Goal: Task Accomplishment & Management: Manage account settings

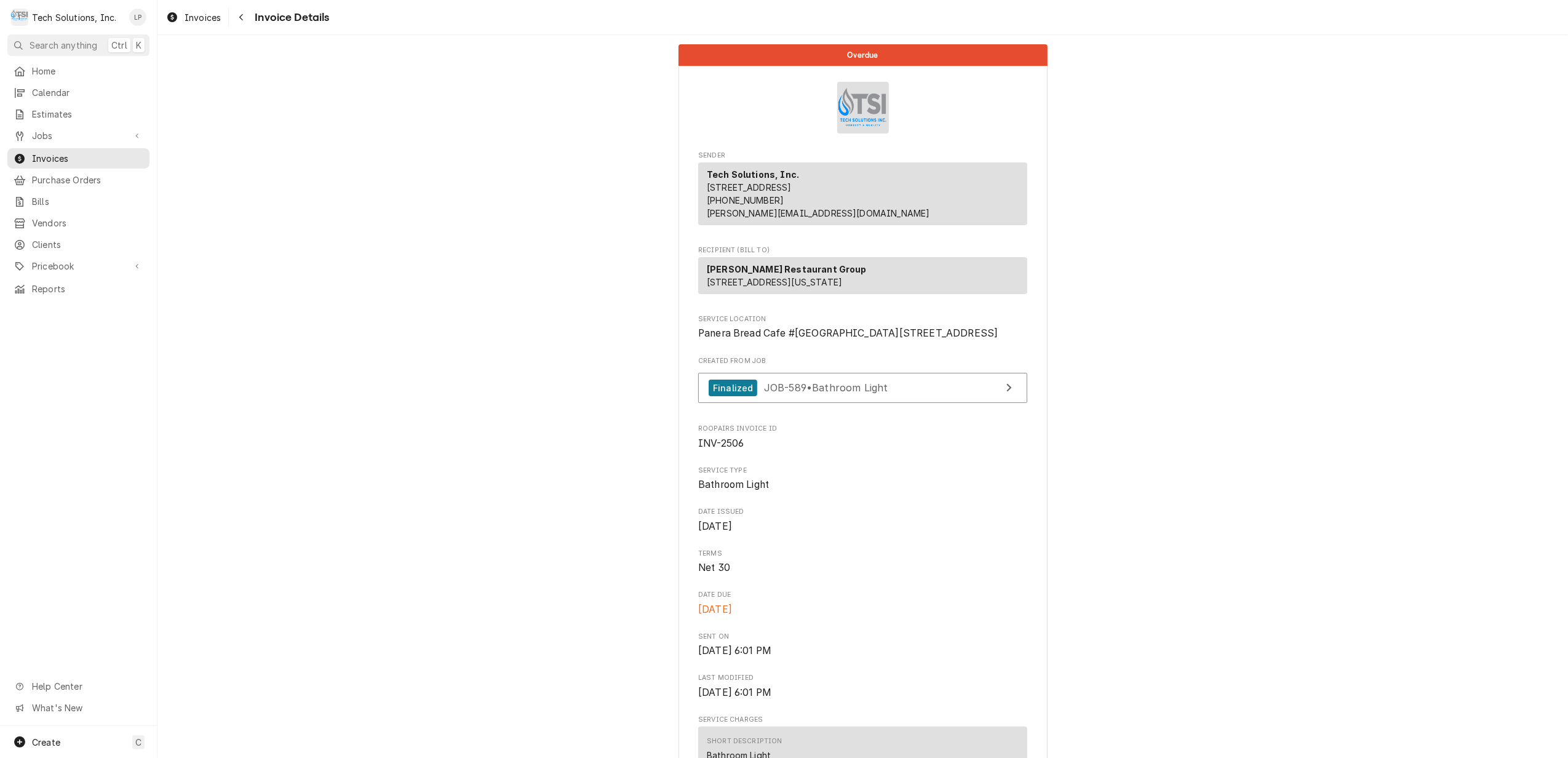
scroll to position [1395, 0]
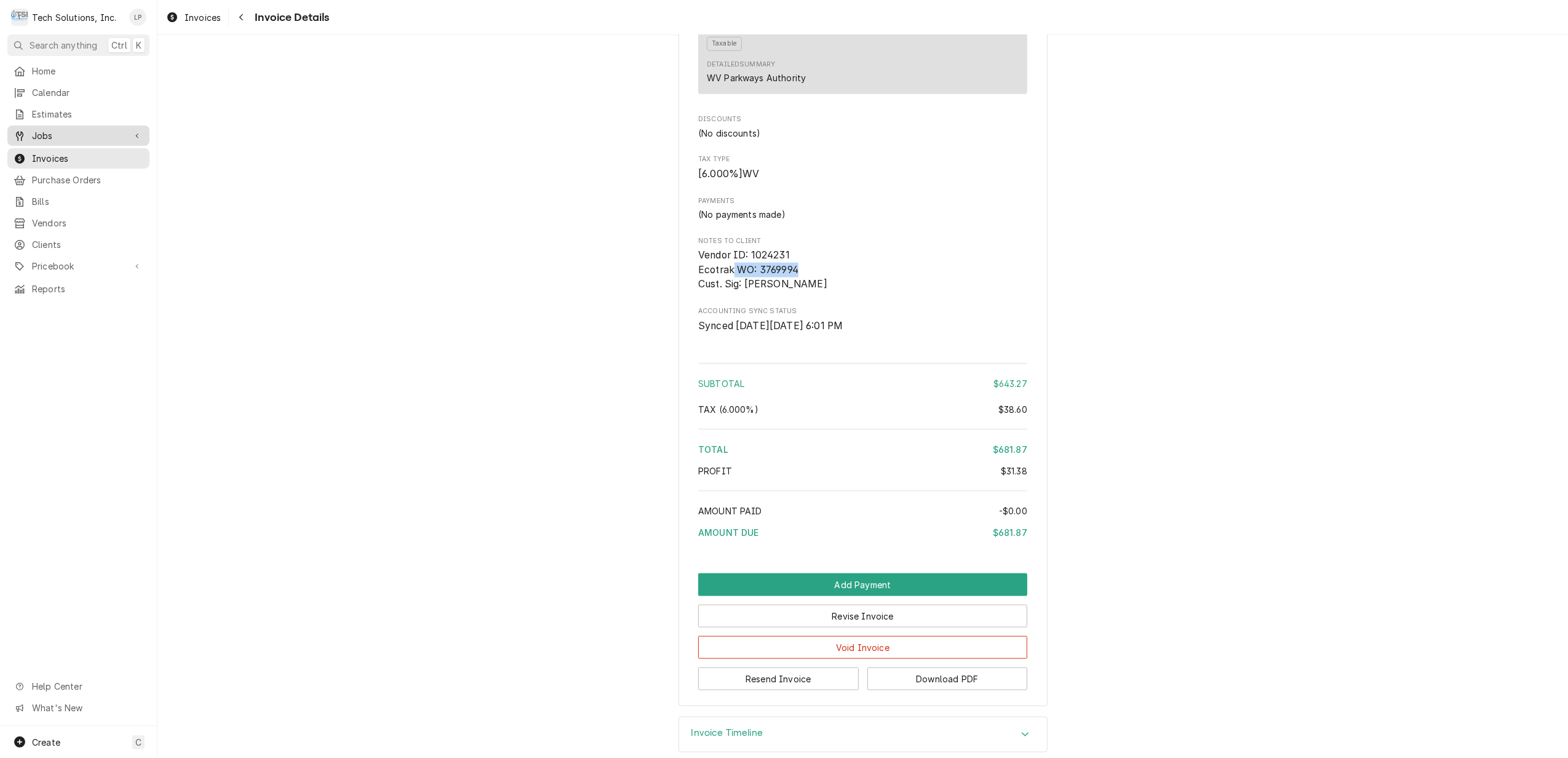
click at [42, 134] on span "Jobs" at bounding box center [78, 136] width 93 height 13
click at [42, 152] on span "Jobs" at bounding box center [87, 157] width 111 height 13
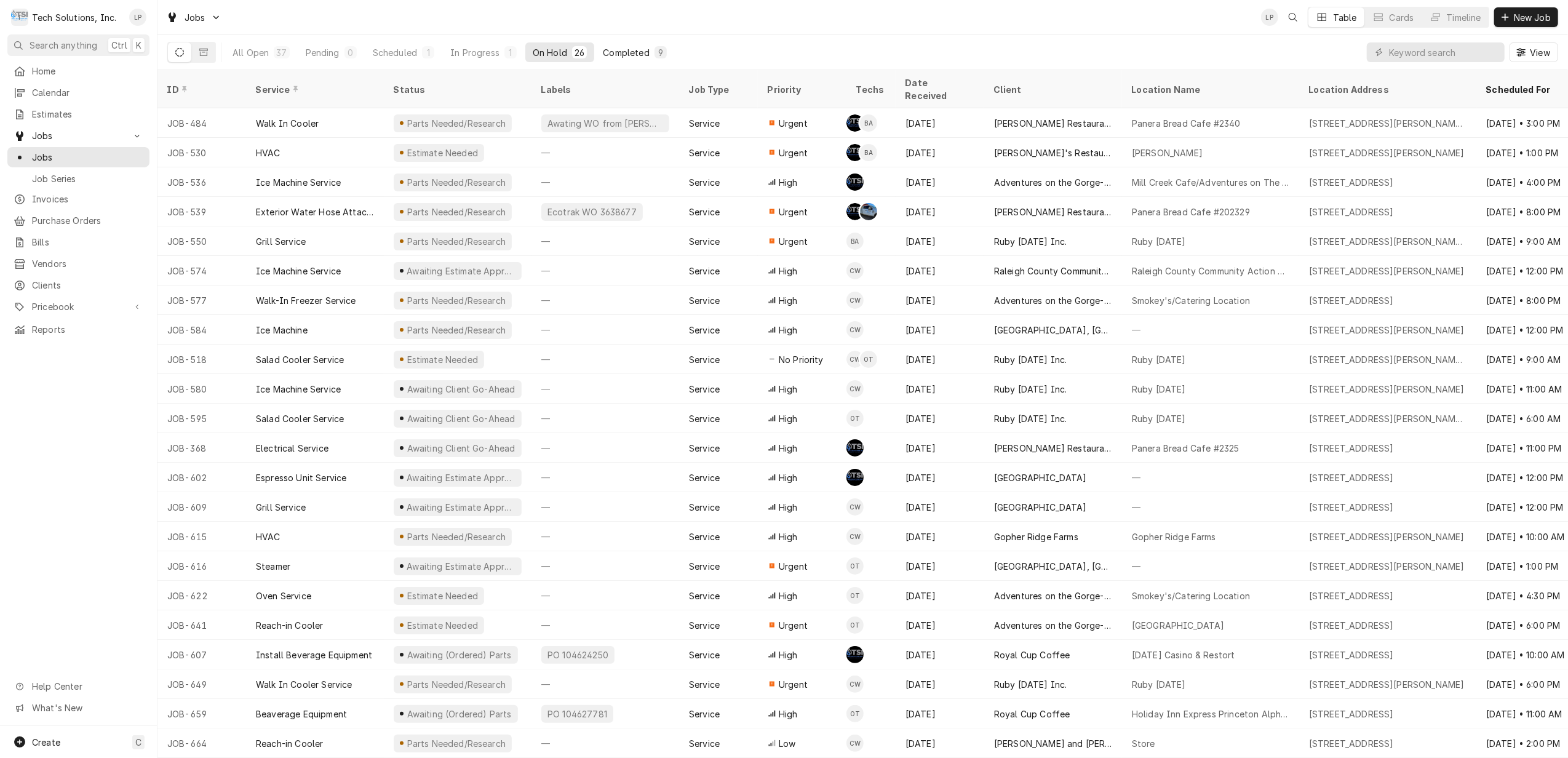
click at [631, 54] on div "Completed" at bounding box center [626, 53] width 46 height 13
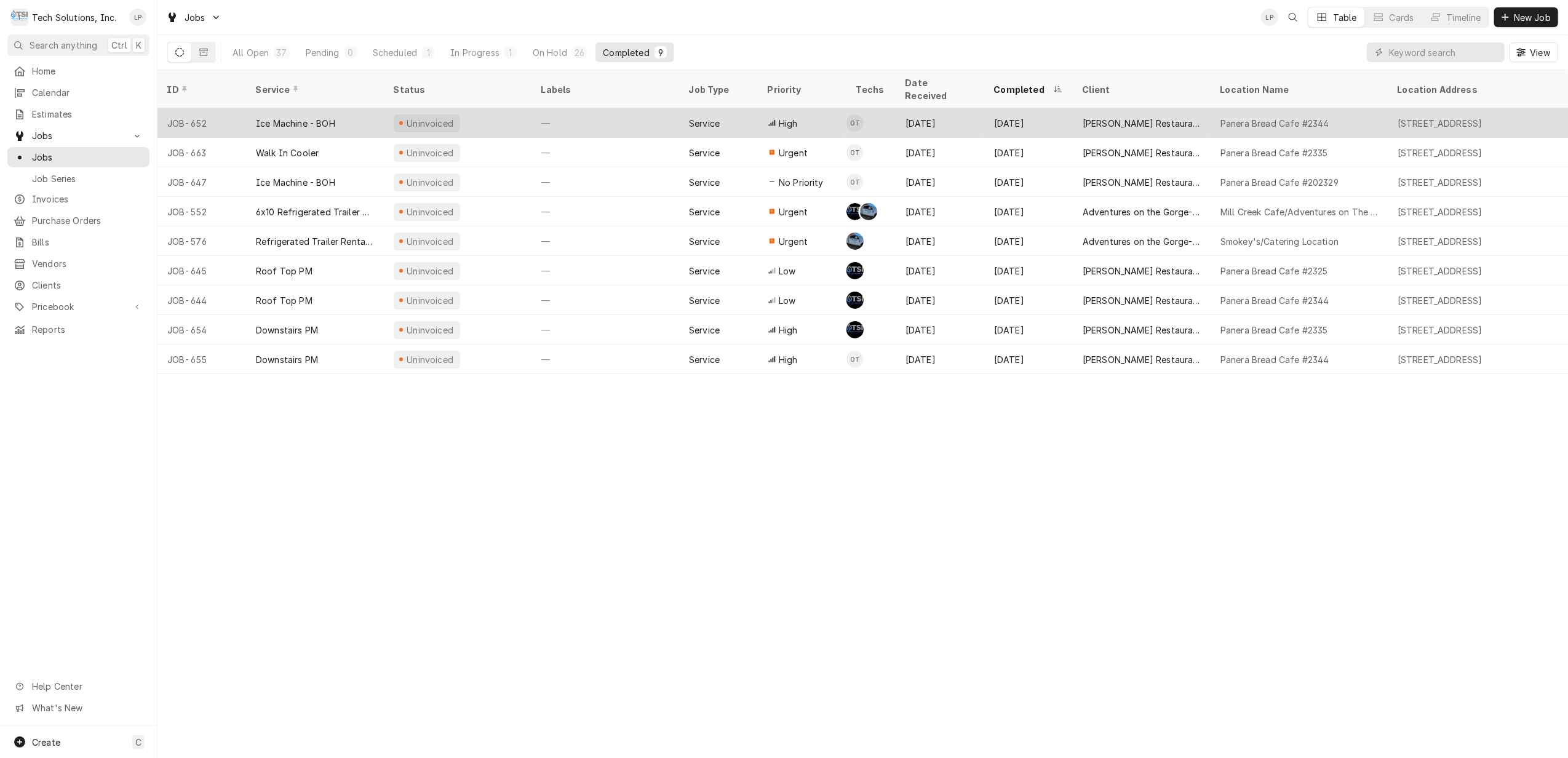
click at [632, 108] on div "—" at bounding box center [605, 123] width 148 height 29
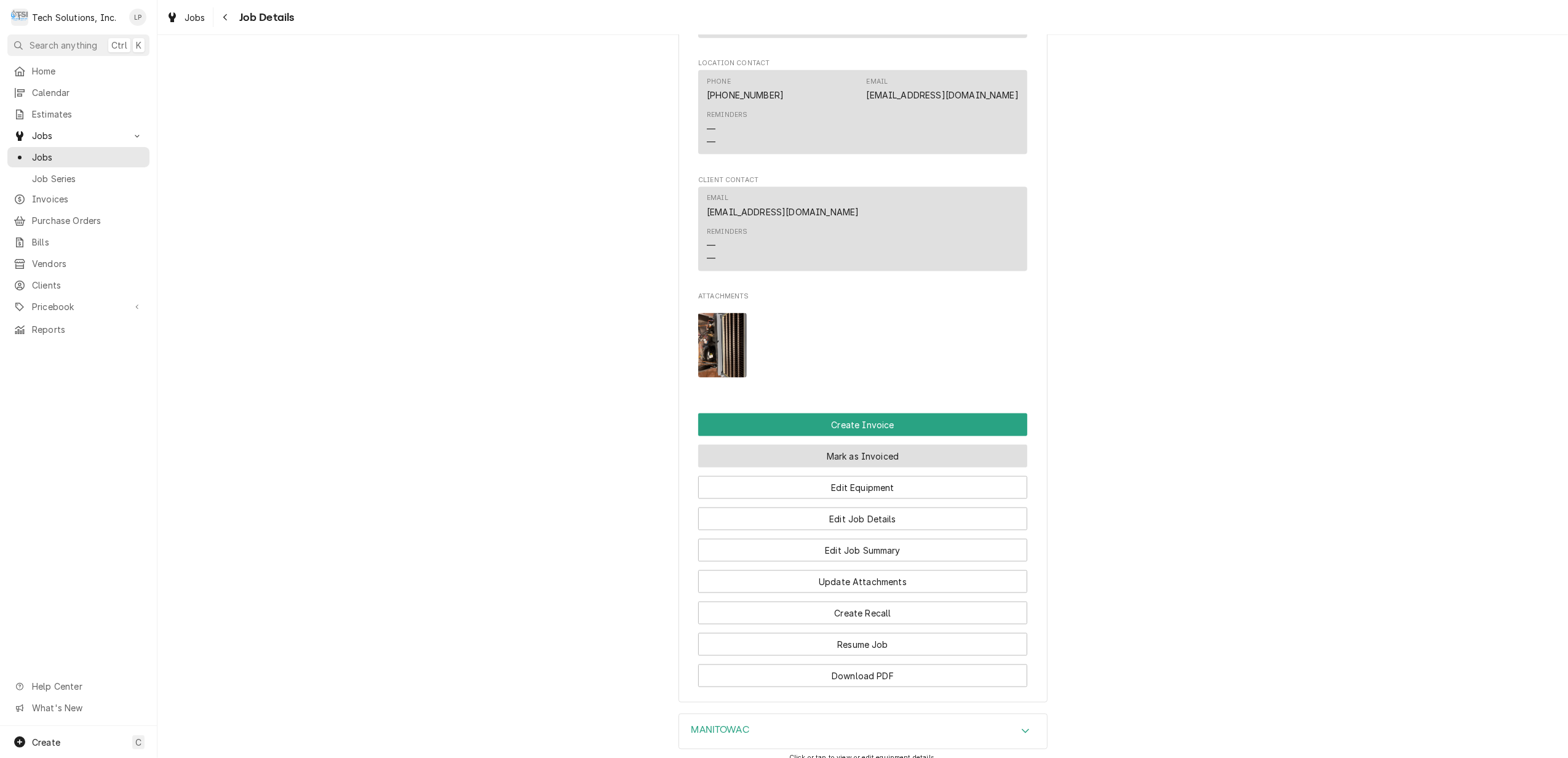
scroll to position [1724, 0]
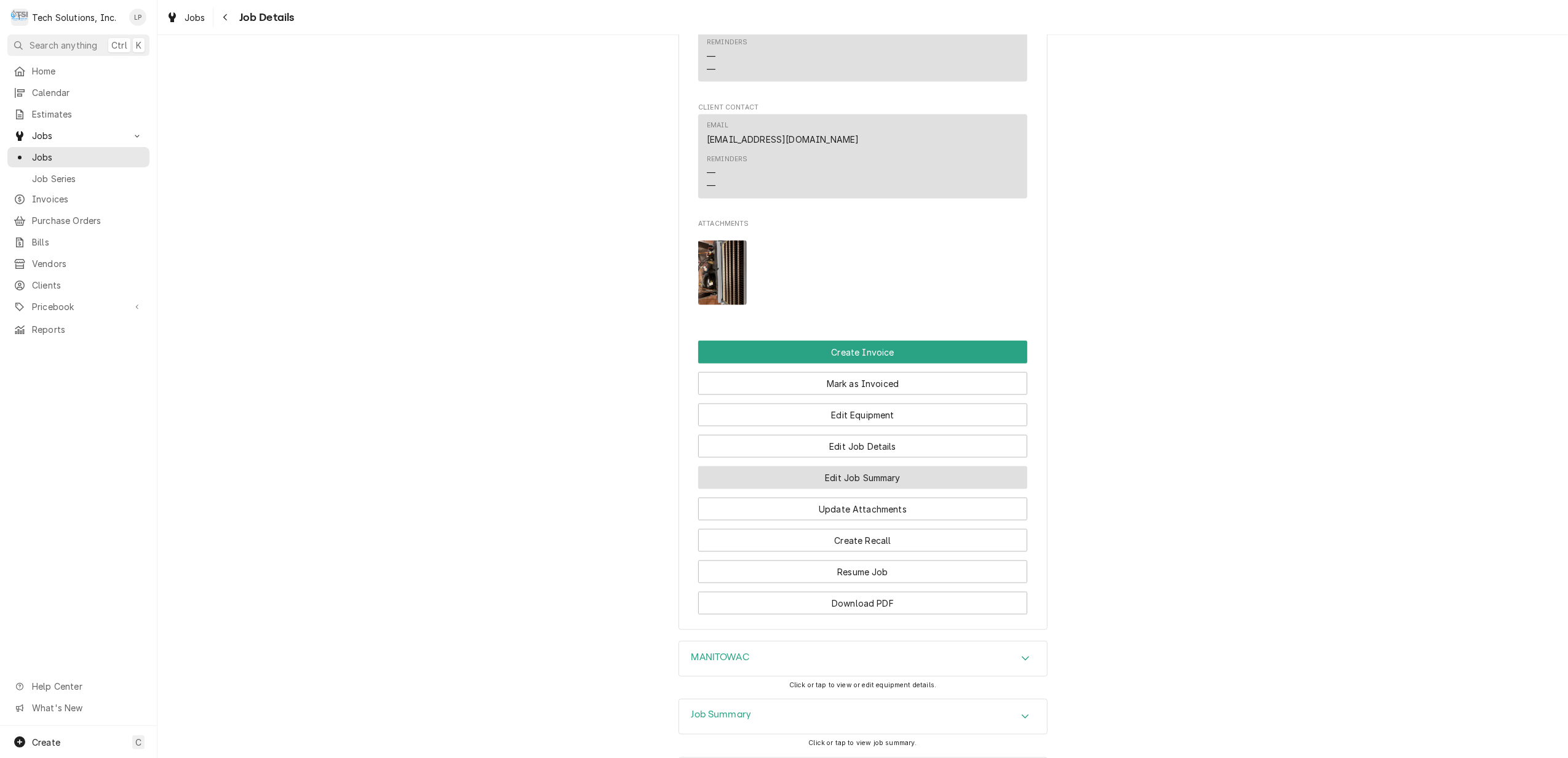
click at [899, 467] on button "Edit Job Summary" at bounding box center [862, 478] width 329 height 23
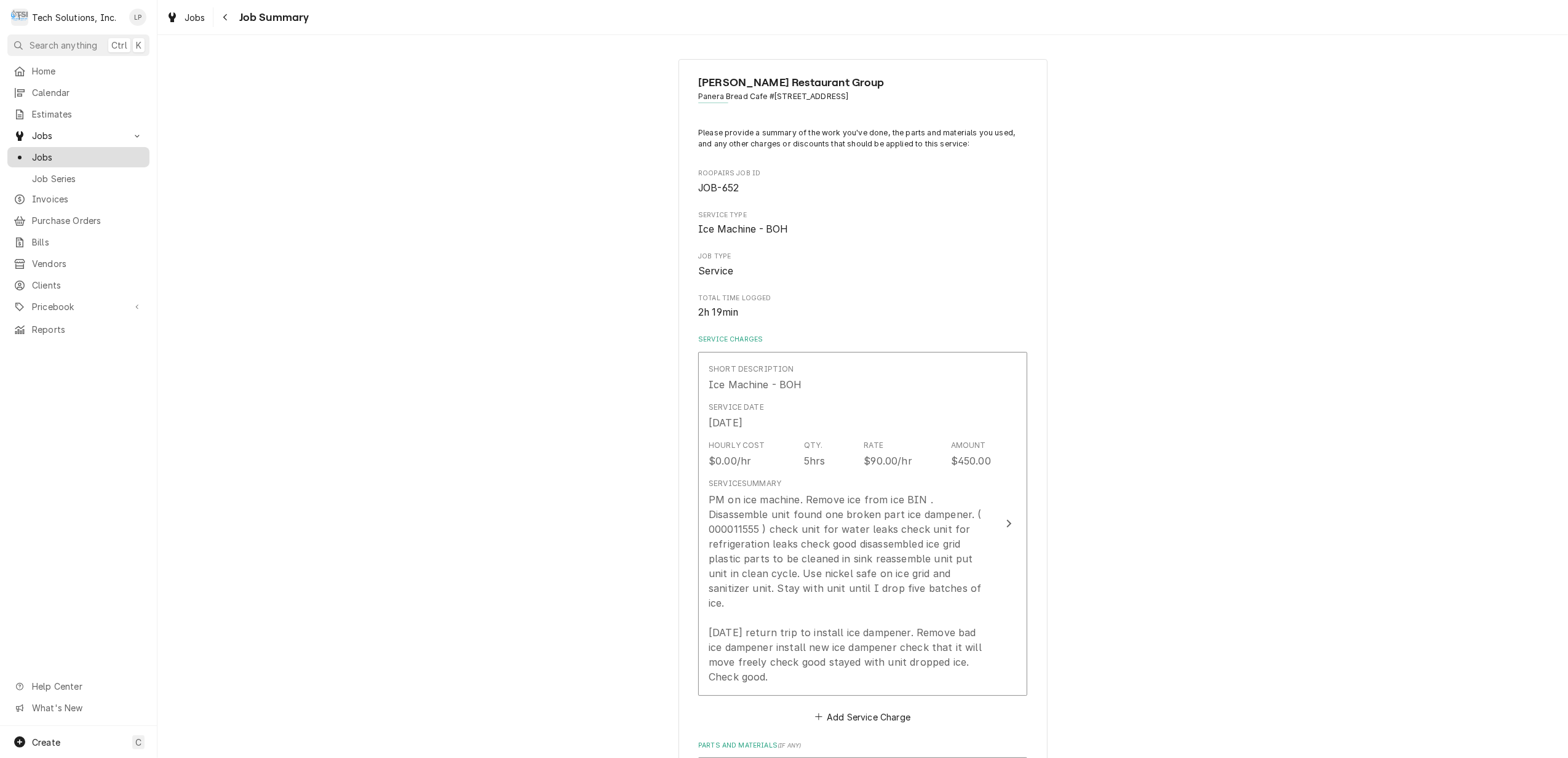
click at [38, 152] on span "Jobs" at bounding box center [87, 157] width 111 height 13
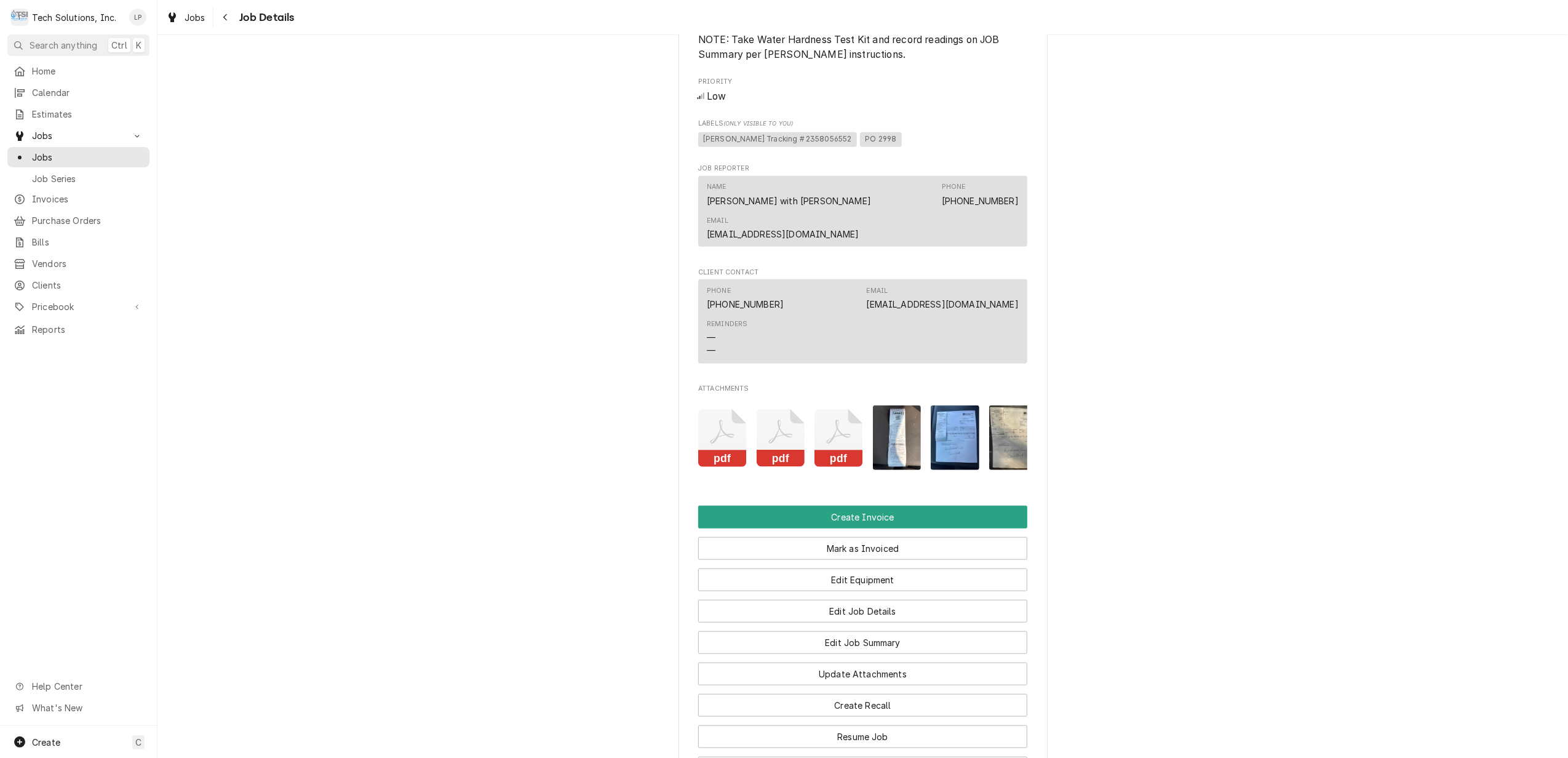
scroll to position [902, 0]
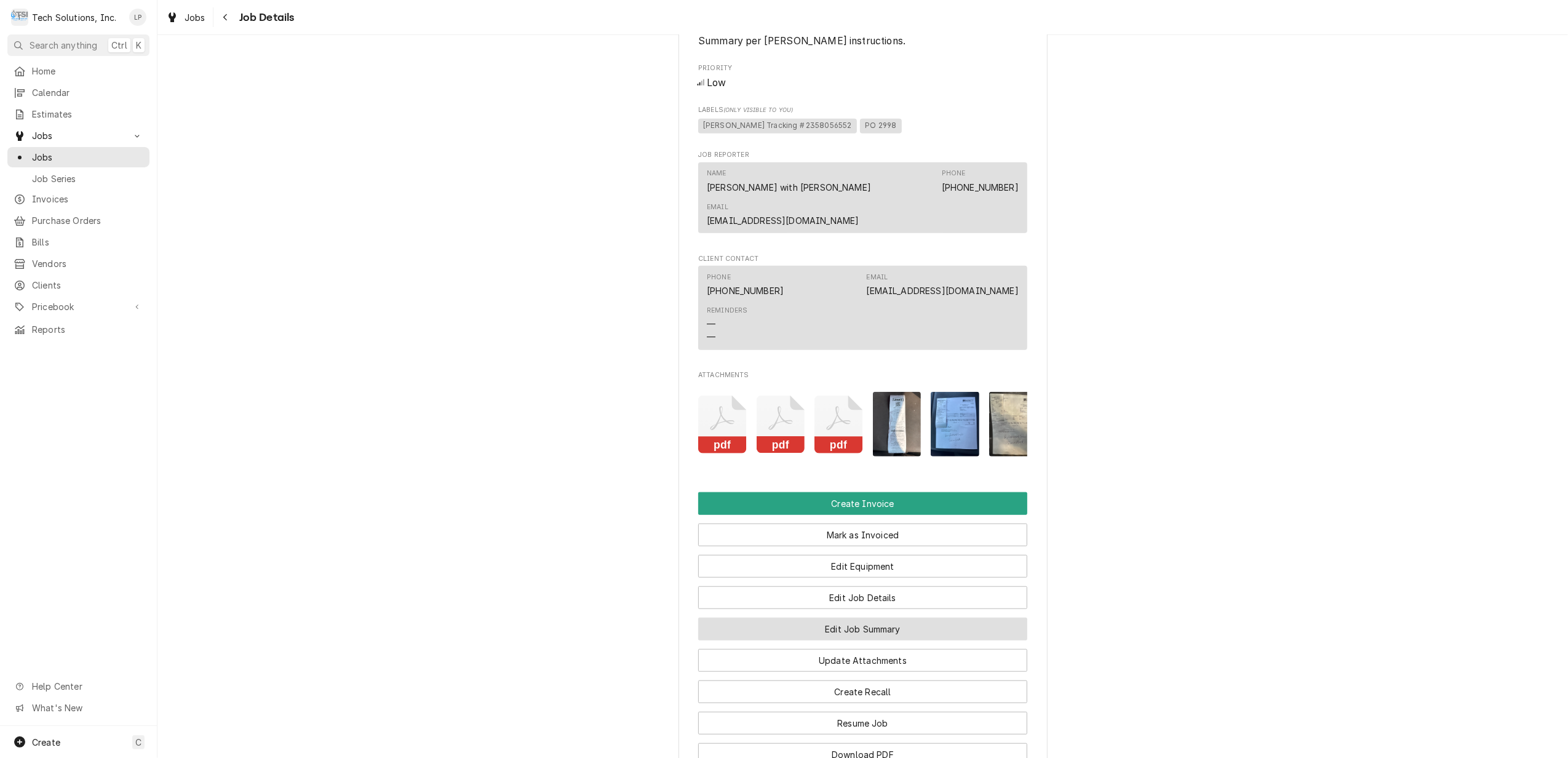
click at [872, 623] on button "Edit Job Summary" at bounding box center [862, 629] width 329 height 23
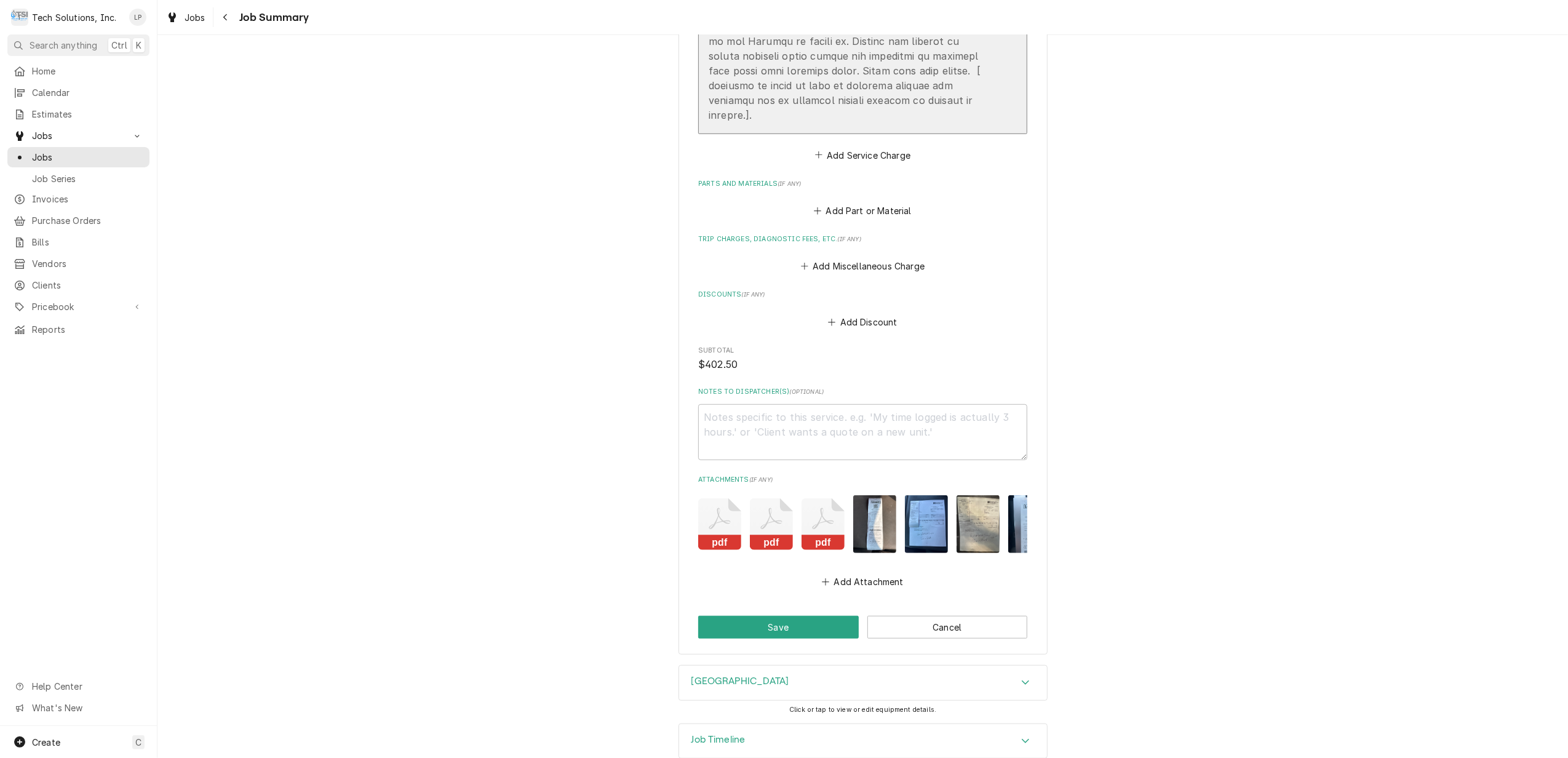
scroll to position [776, 0]
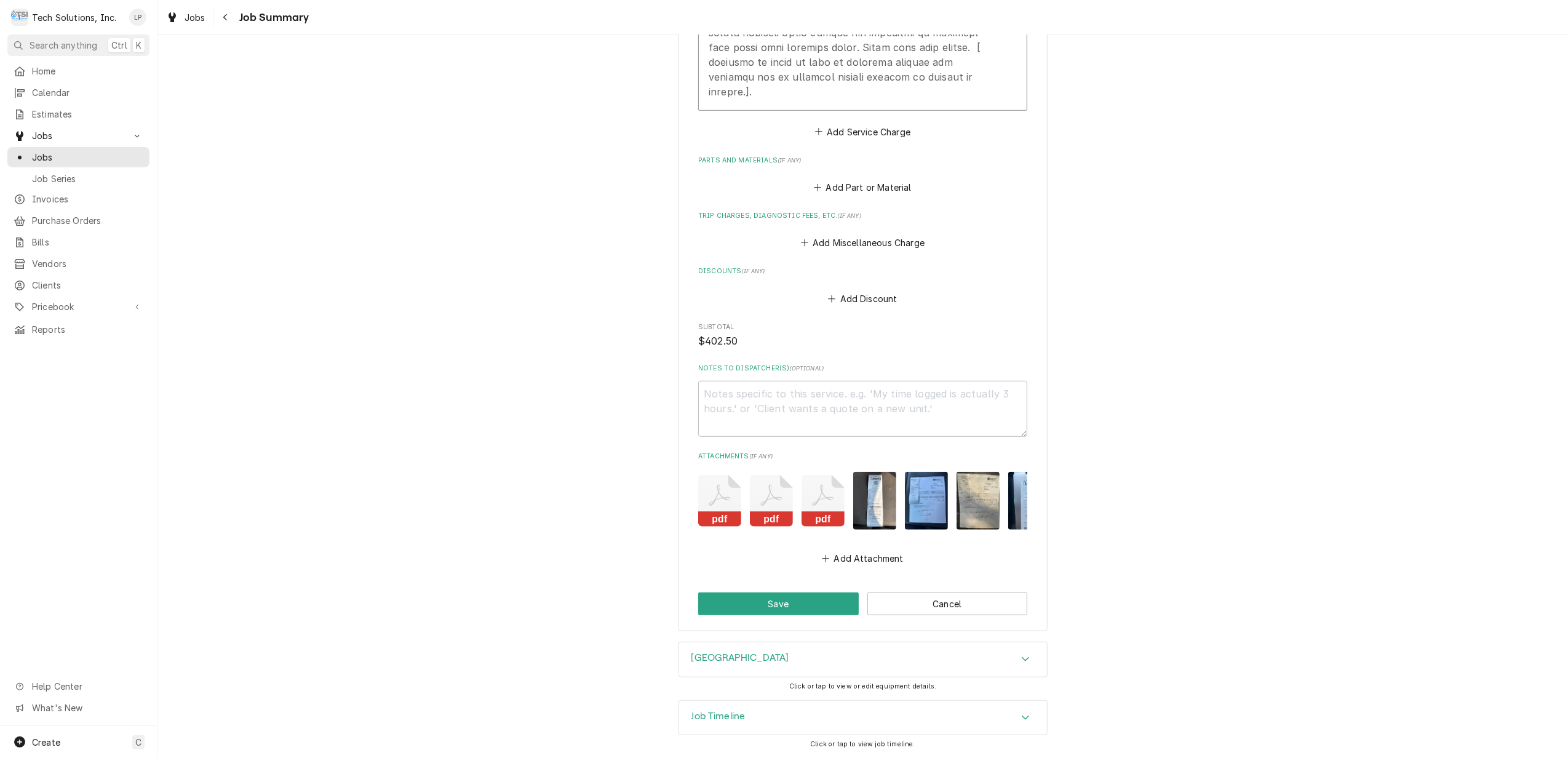
click at [719, 512] on rect "Attachments" at bounding box center [719, 520] width 43 height 15
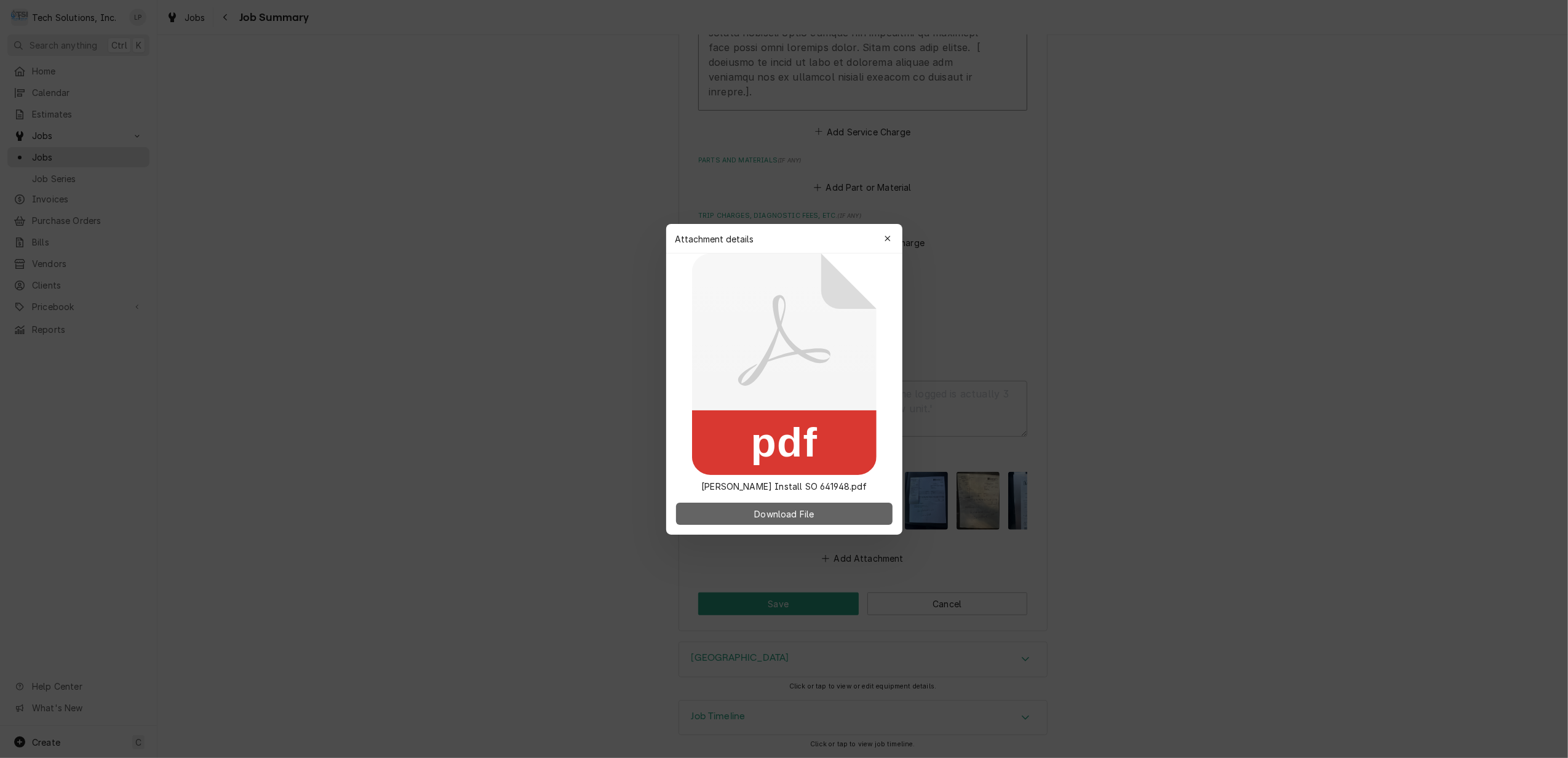
click at [771, 511] on span "Download File" at bounding box center [784, 514] width 65 height 13
click at [883, 231] on button "button" at bounding box center [887, 238] width 20 height 20
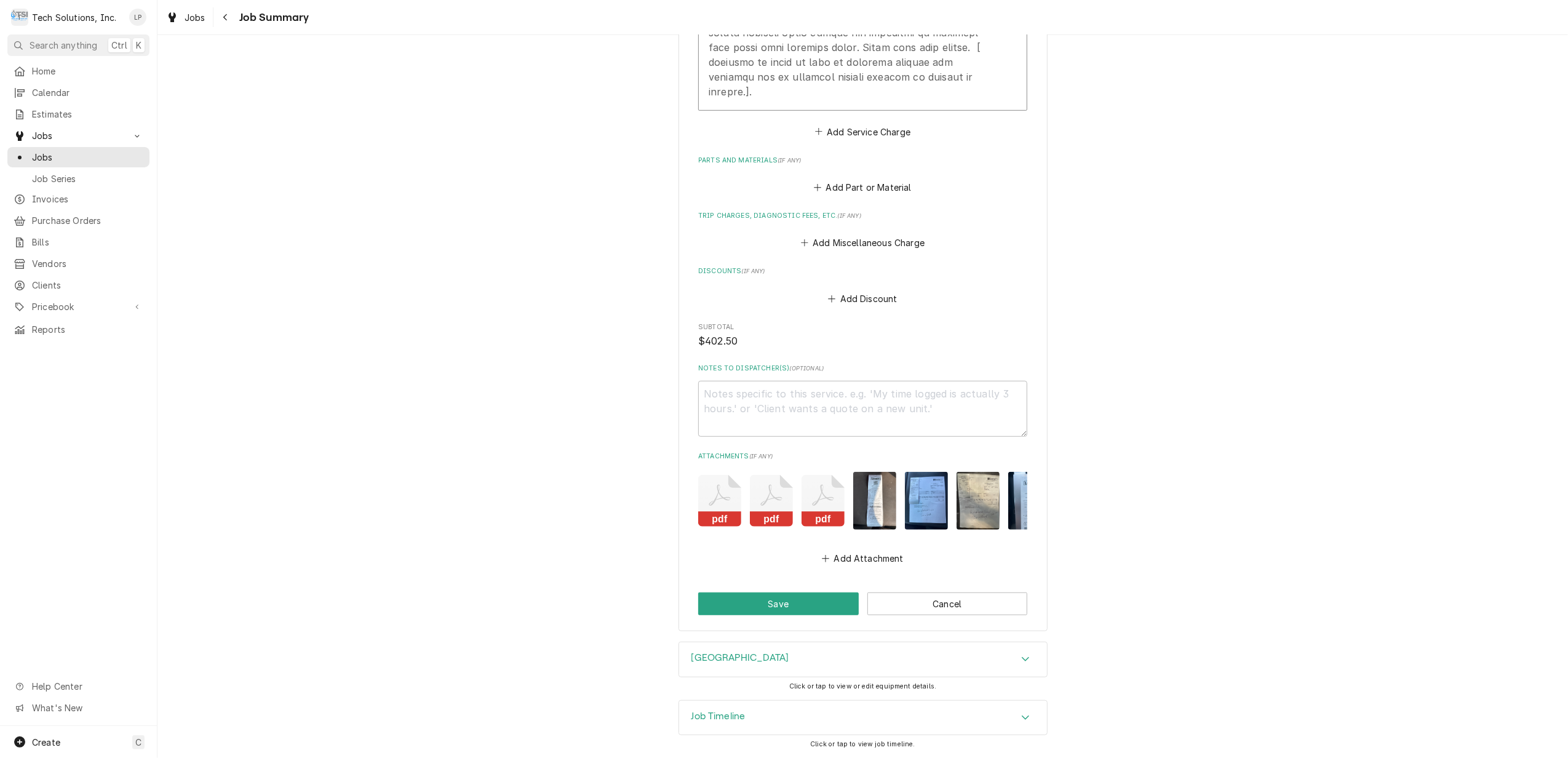
click at [761, 484] on icon "Attachments" at bounding box center [771, 501] width 43 height 52
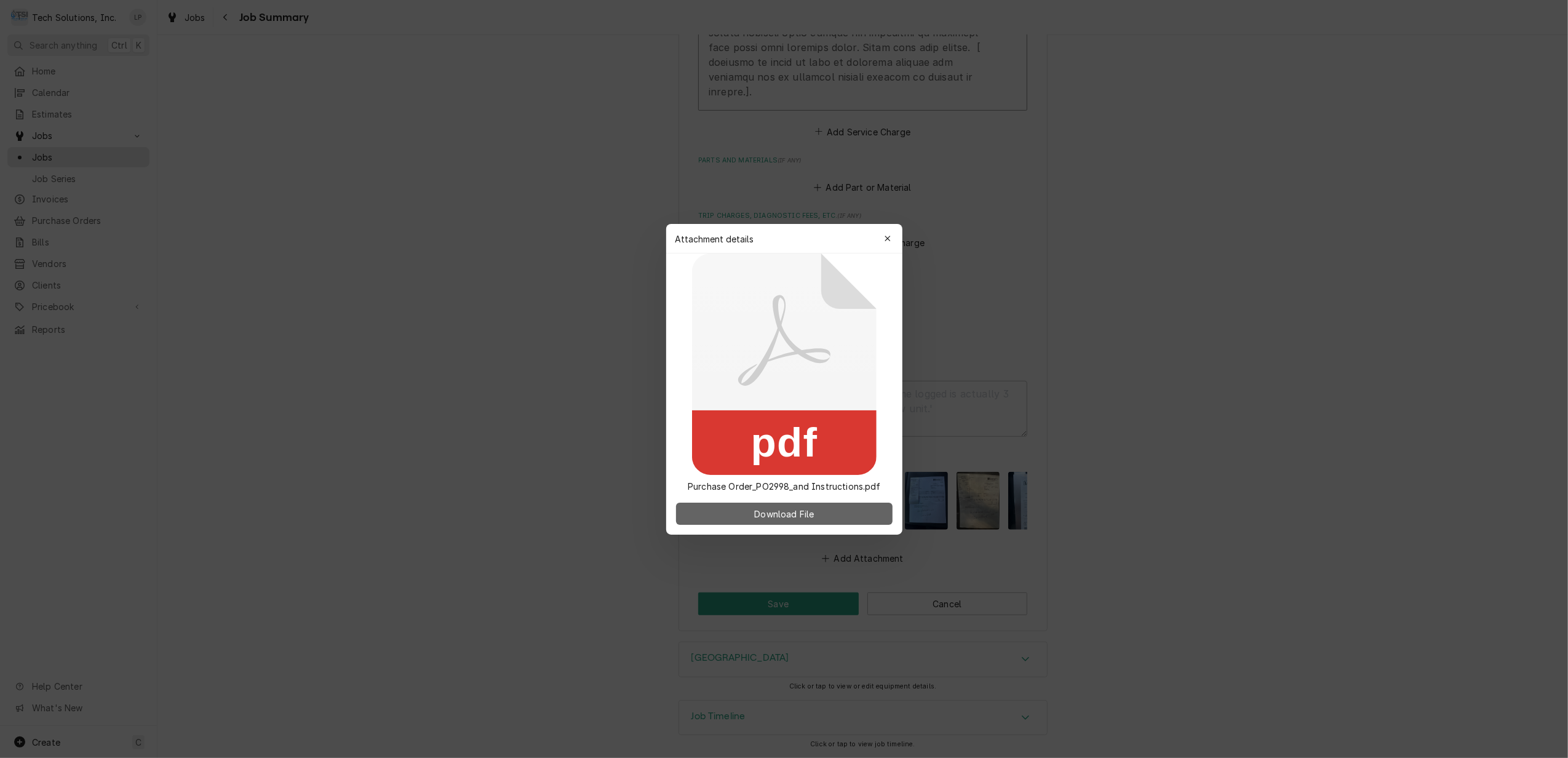
click at [792, 513] on span "Download File" at bounding box center [784, 514] width 65 height 13
click at [885, 240] on icon "button" at bounding box center [888, 238] width 6 height 6
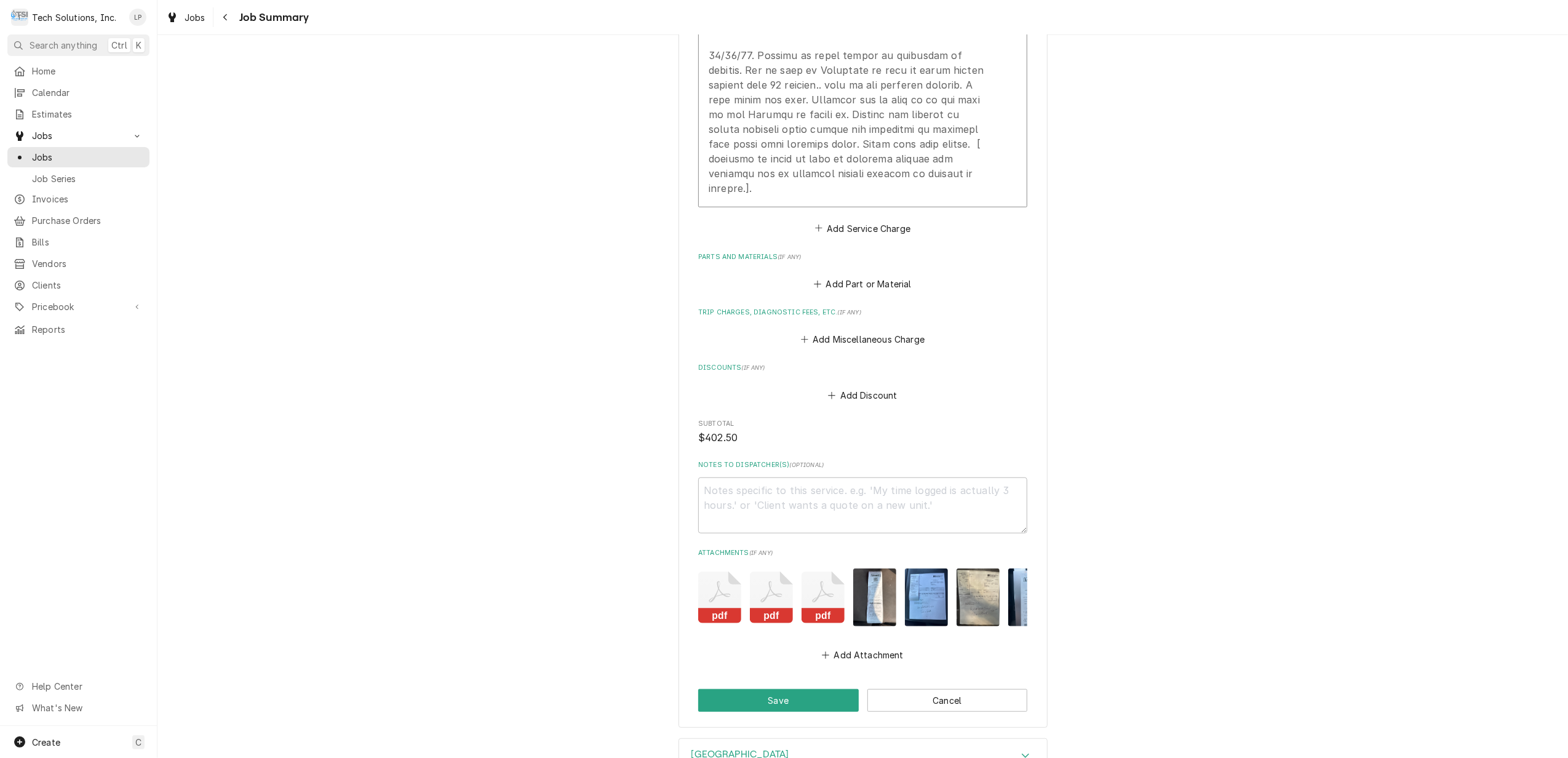
scroll to position [695, 0]
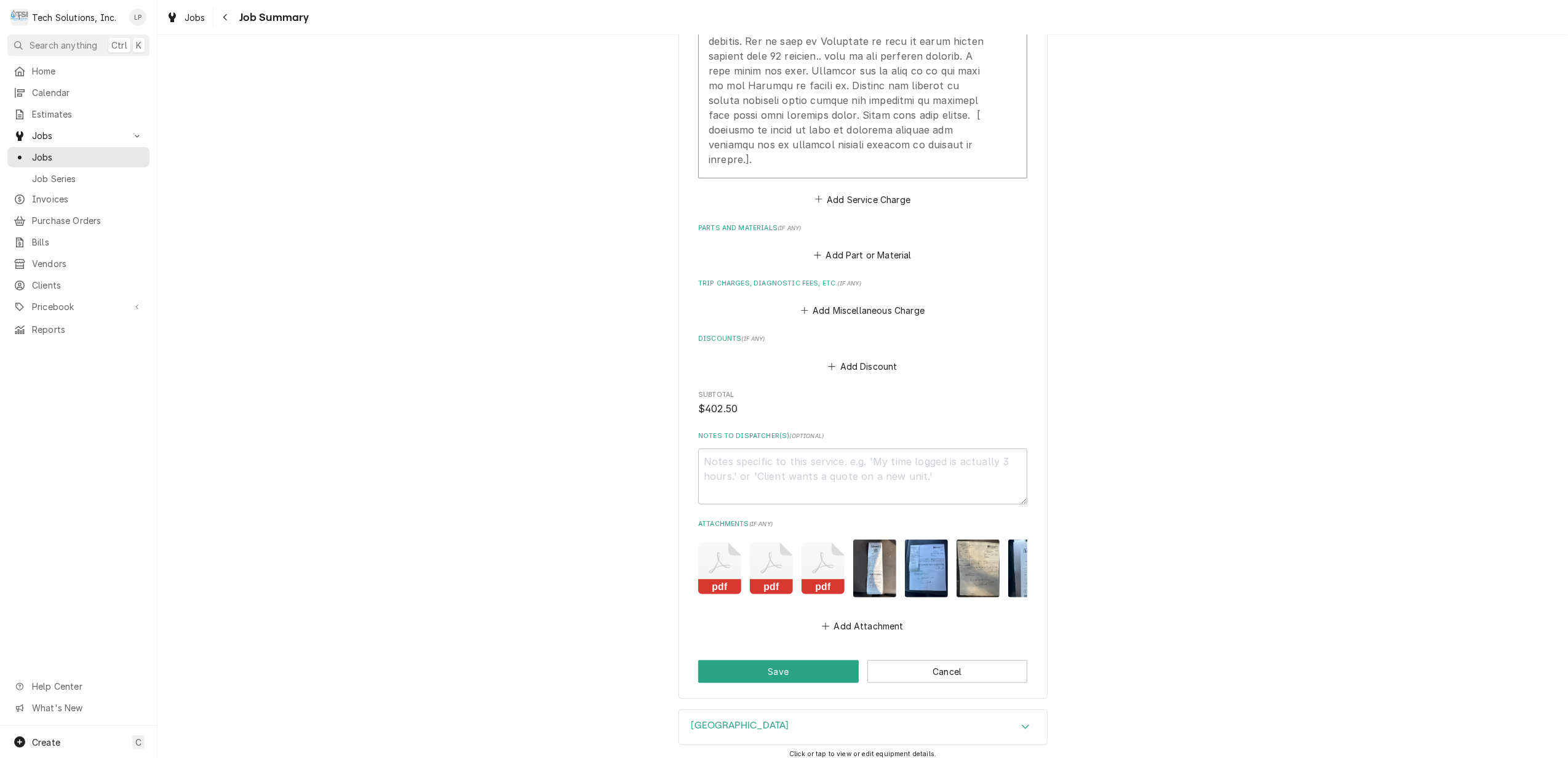
click at [764, 570] on icon "Attachments" at bounding box center [771, 569] width 43 height 52
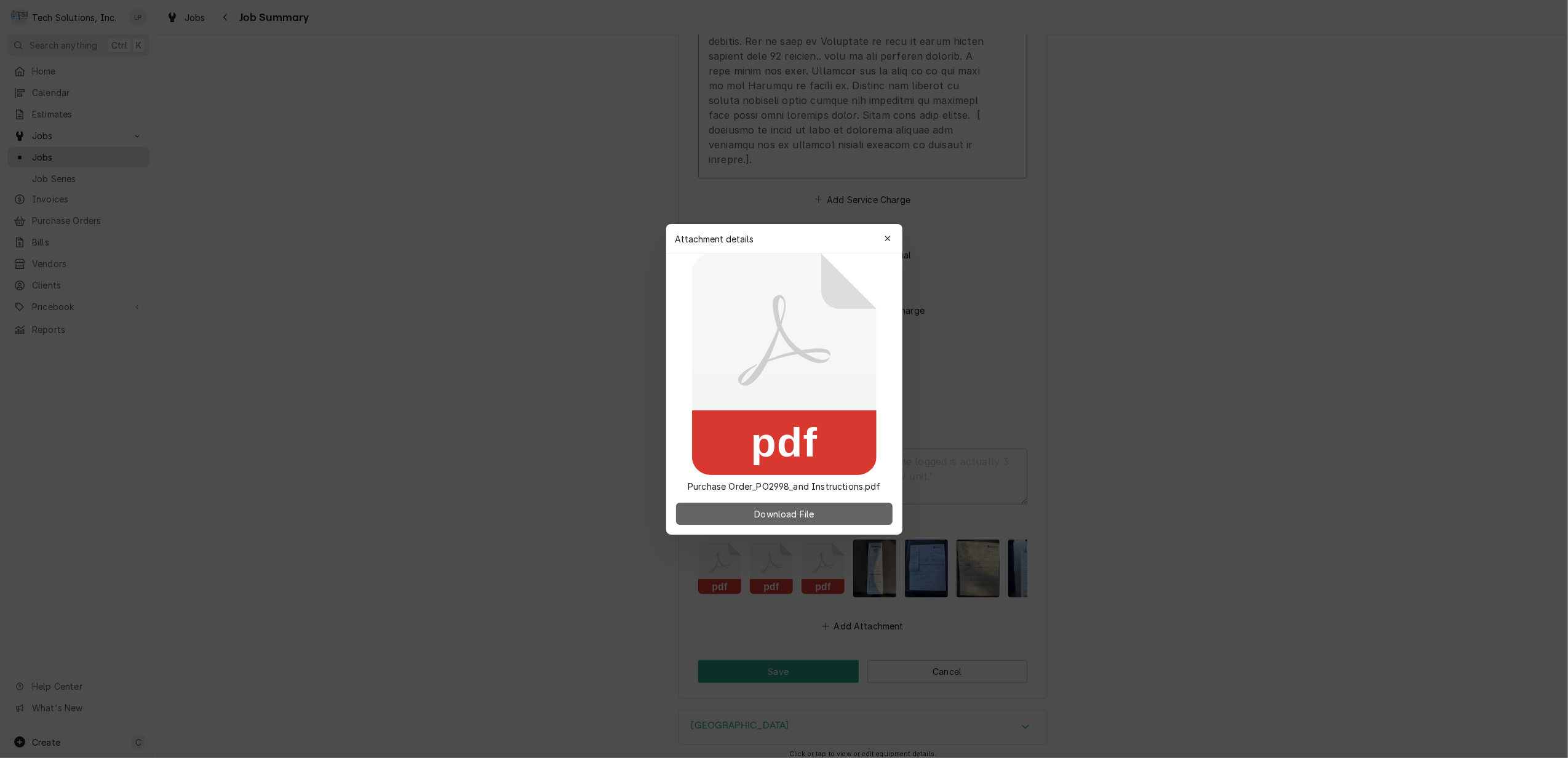
click at [775, 514] on span "Download File" at bounding box center [784, 514] width 65 height 13
click at [891, 241] on div "button" at bounding box center [887, 238] width 13 height 13
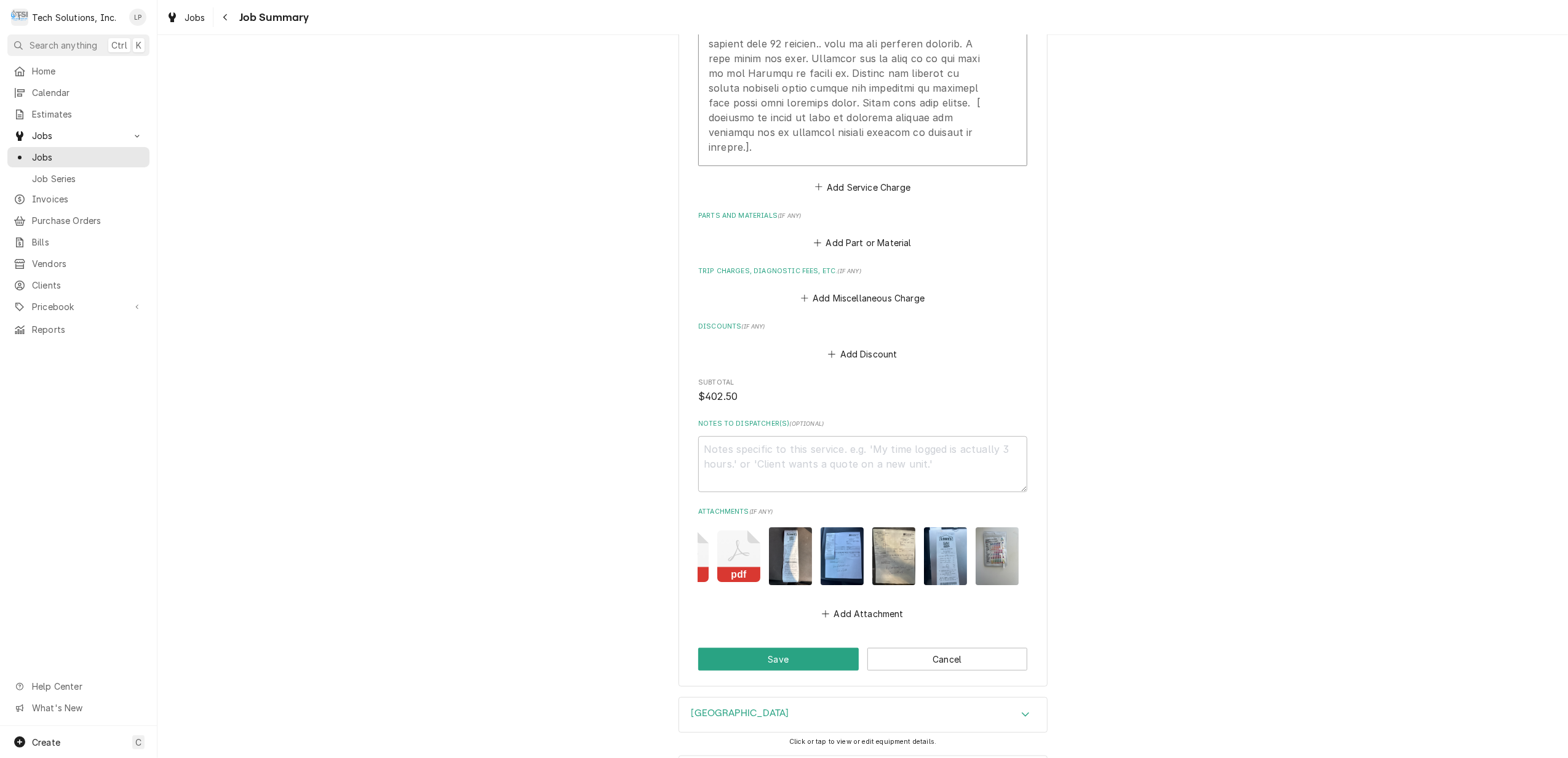
scroll to position [776, 0]
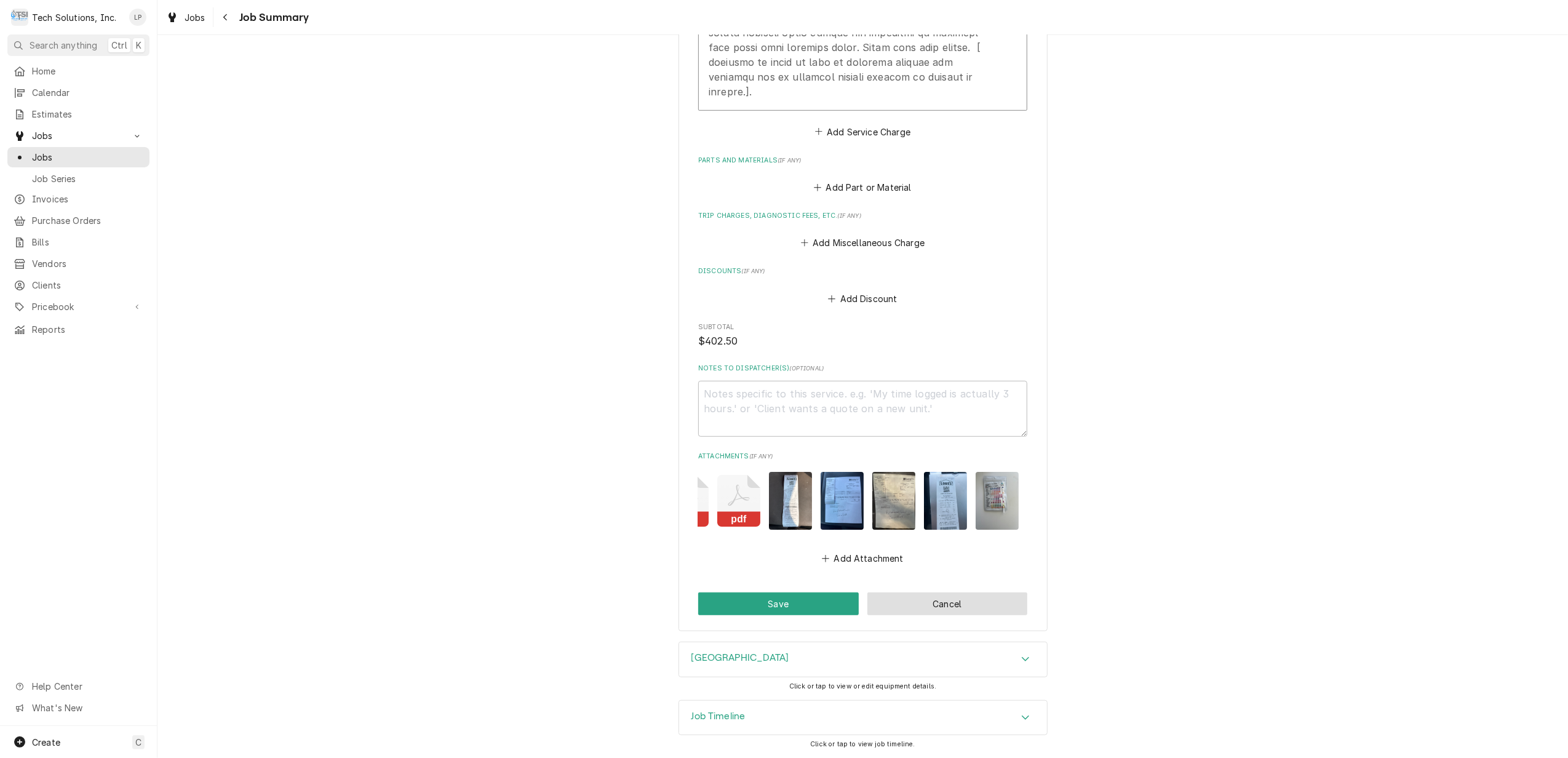
drag, startPoint x: 938, startPoint y: 607, endPoint x: 1191, endPoint y: 655, distance: 257.5
click at [1191, 655] on div "Nuova Distribution USA LLC Top Dog Coffee Company *Coffee Trailer* / 273 Hilton…" at bounding box center [863, 397] width 1411 height 723
click at [773, 603] on button "Save" at bounding box center [778, 603] width 160 height 23
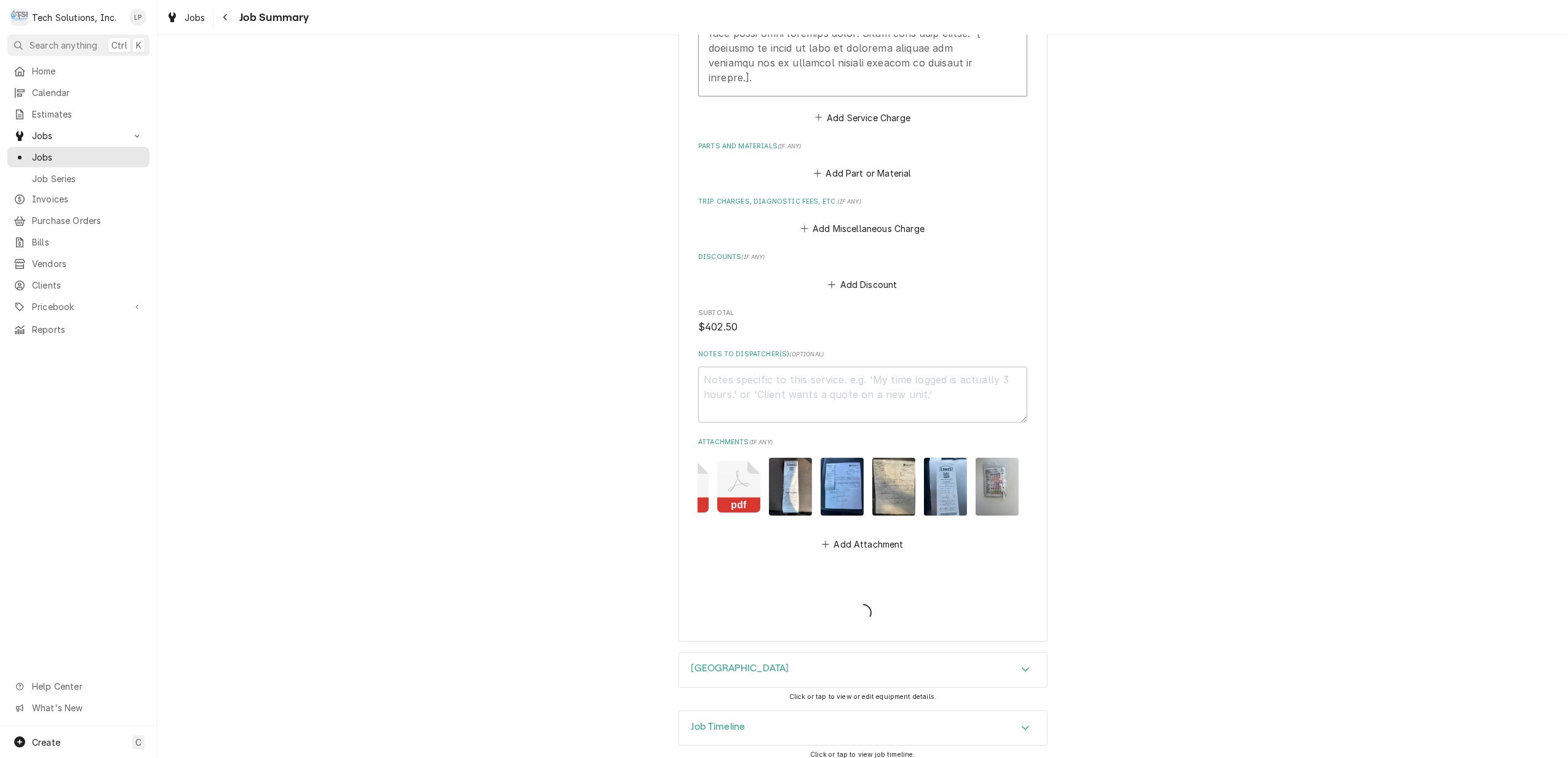
type textarea "x"
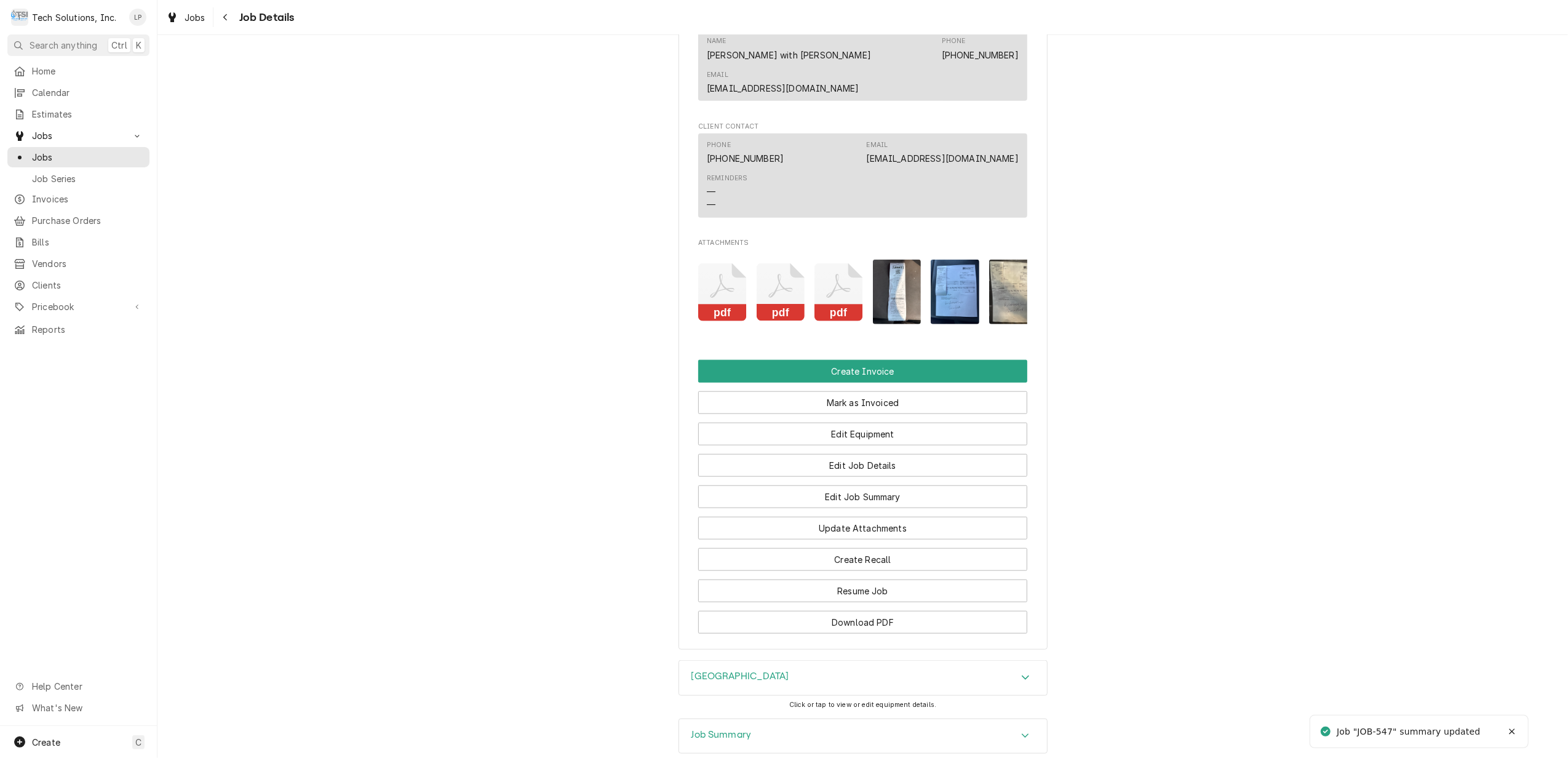
scroll to position [1168, 0]
